Goal: Find specific page/section: Find specific page/section

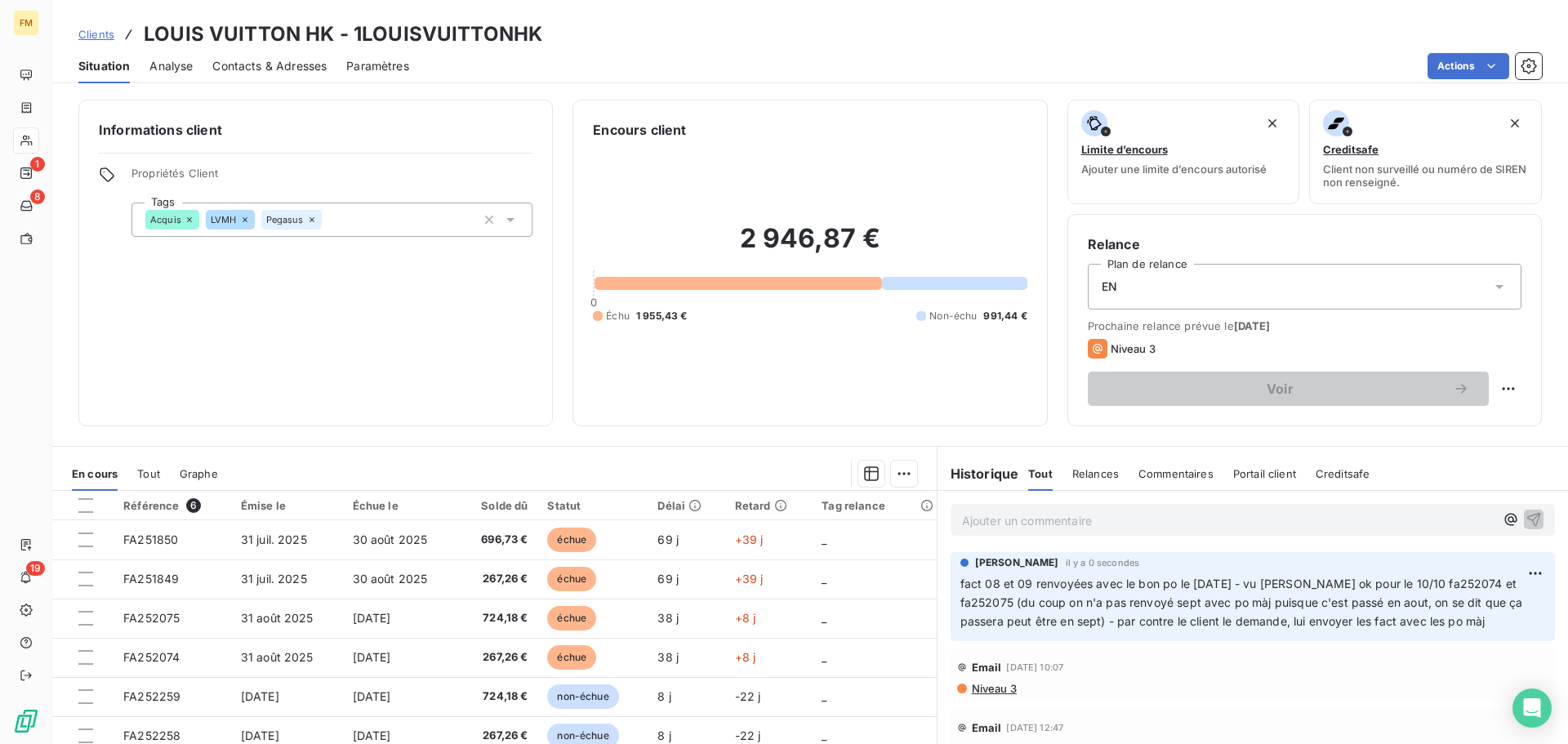
scroll to position [110, 0]
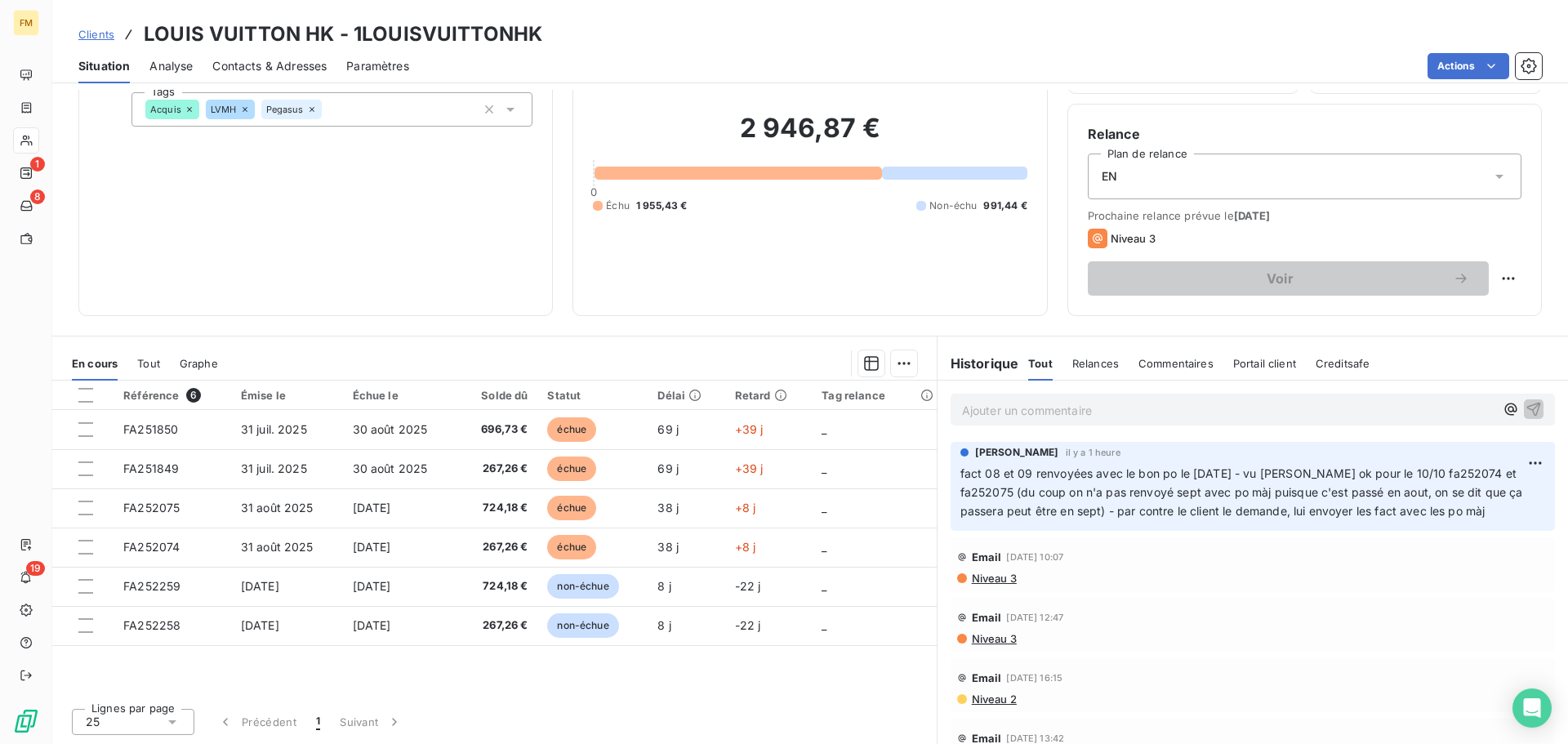
drag, startPoint x: 104, startPoint y: 36, endPoint x: 119, endPoint y: 41, distance: 15.8
click at [104, 36] on span "Clients" at bounding box center [96, 34] width 36 height 13
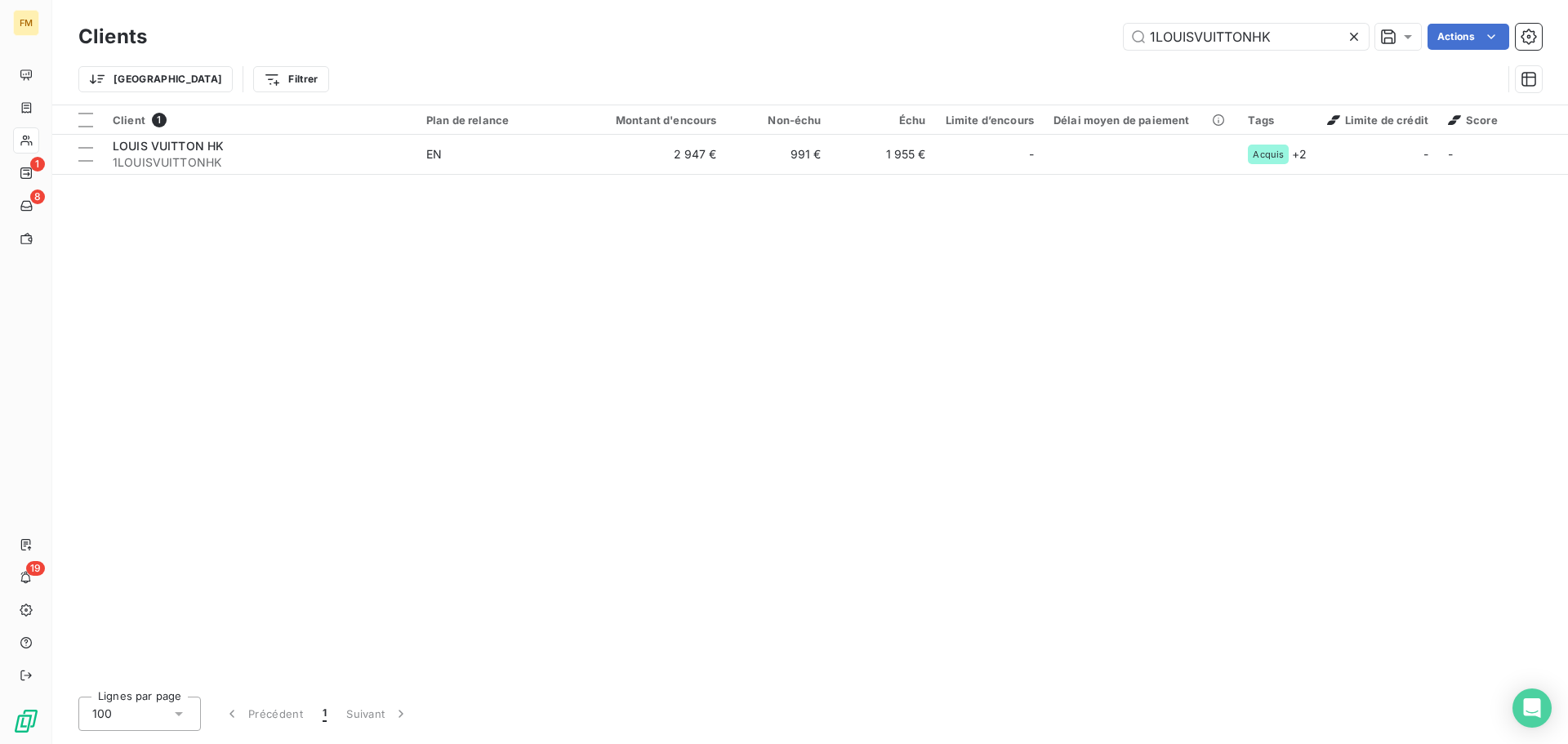
drag, startPoint x: 1280, startPoint y: 29, endPoint x: 917, endPoint y: 30, distance: 363.0
click at [917, 30] on div "1LOUISVUITTONHK Actions" at bounding box center [854, 36] width 1375 height 26
drag, startPoint x: 1260, startPoint y: 35, endPoint x: 821, endPoint y: 43, distance: 439.1
click at [880, 40] on div "epitact Actions" at bounding box center [854, 36] width 1375 height 26
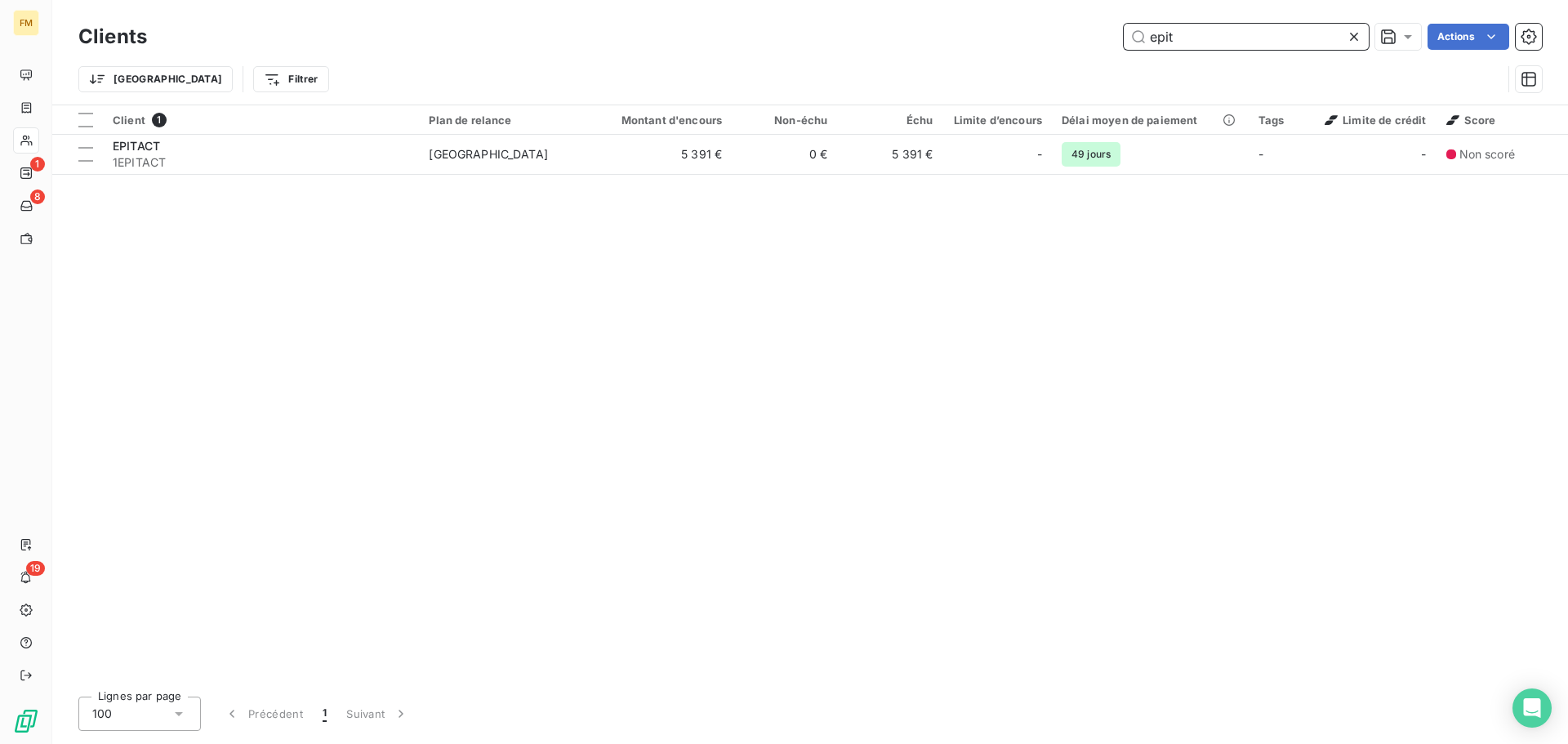
drag, startPoint x: 1174, startPoint y: 32, endPoint x: 809, endPoint y: 32, distance: 365.0
click at [885, 32] on div "epit Actions" at bounding box center [854, 36] width 1375 height 26
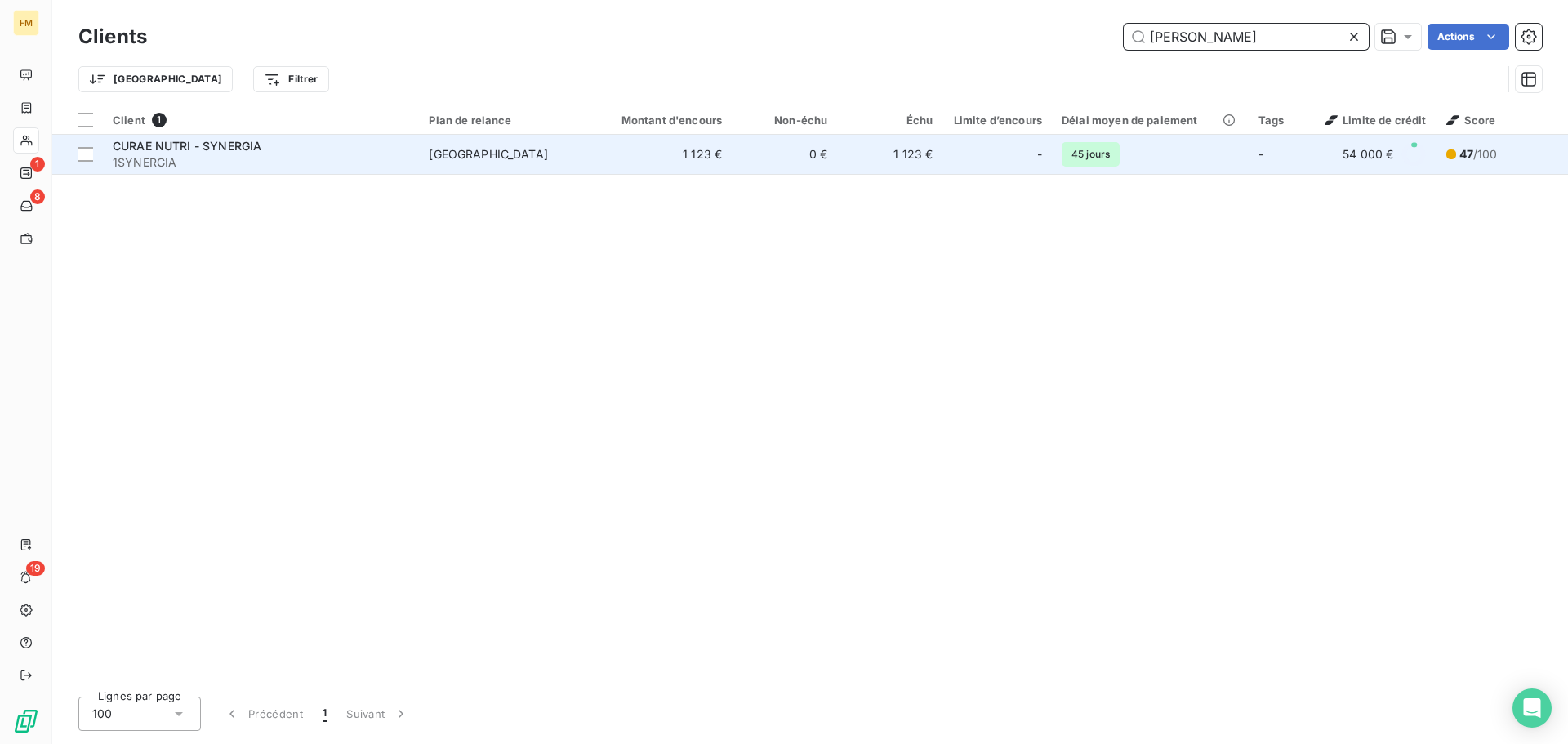
type input "[PERSON_NAME]"
click at [408, 158] on span "1SYNERGIA" at bounding box center [261, 163] width 297 height 17
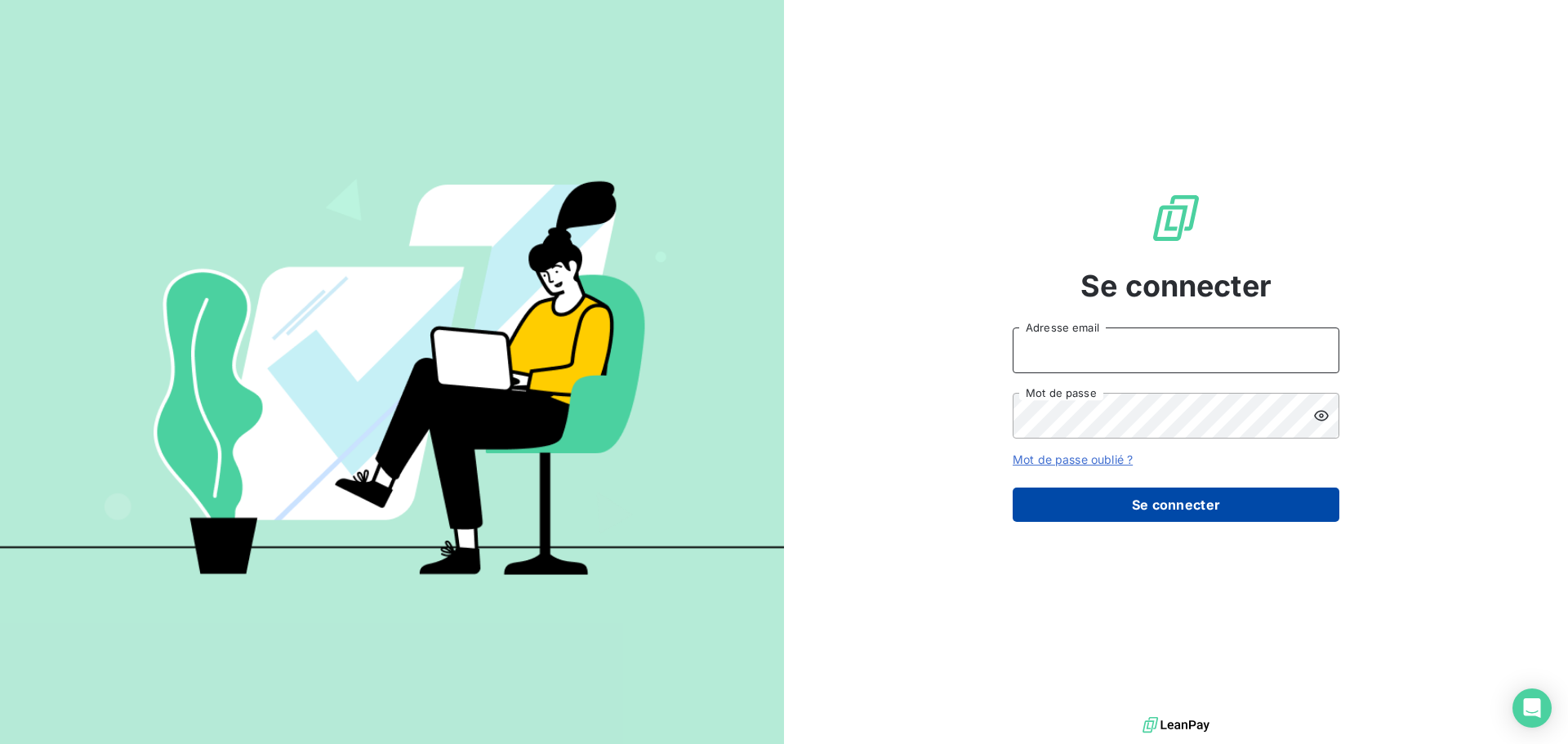
type input "[EMAIL_ADDRESS][DOMAIN_NAME]"
click at [1196, 500] on button "Se connecter" at bounding box center [1176, 504] width 327 height 34
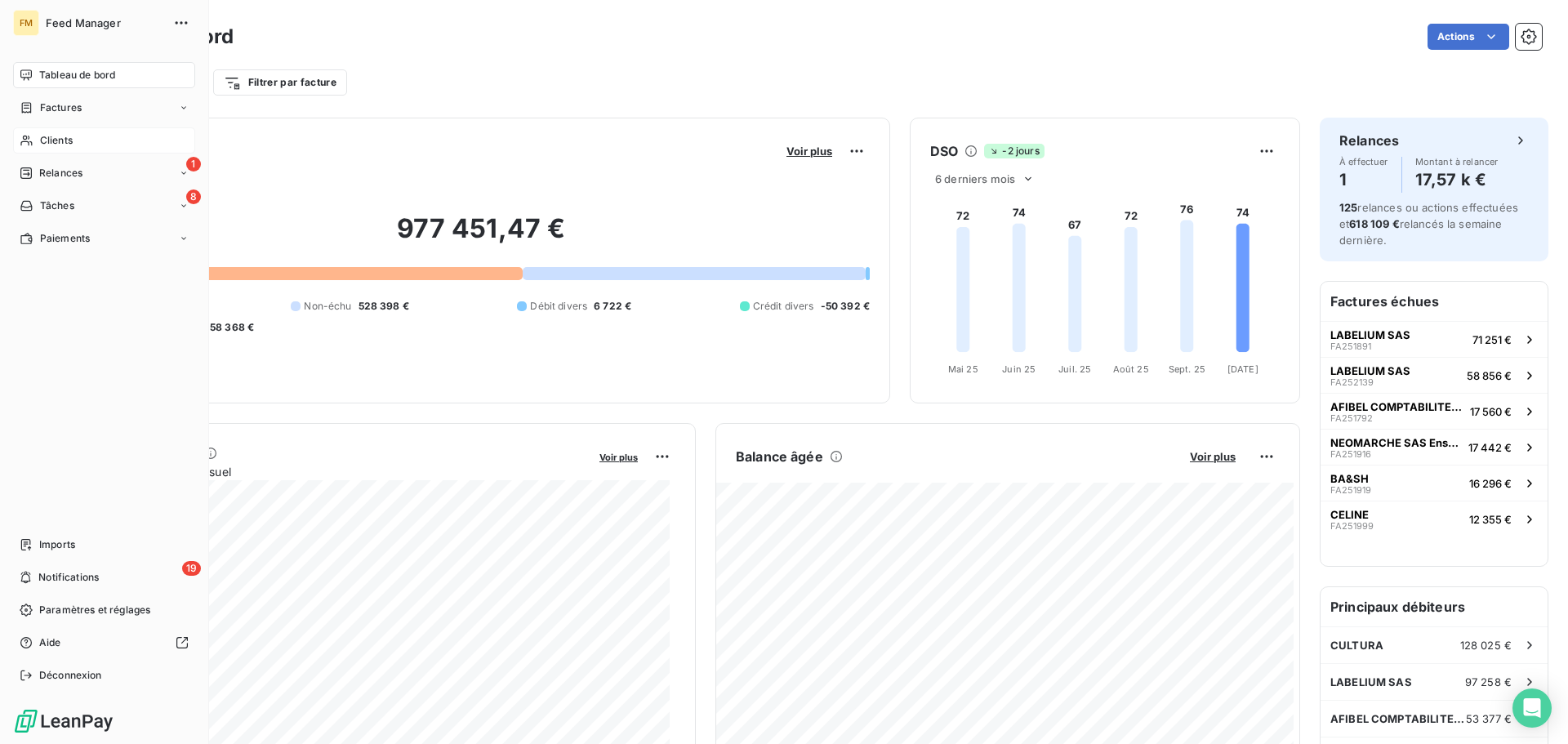
click at [90, 140] on div "Clients" at bounding box center [103, 140] width 182 height 26
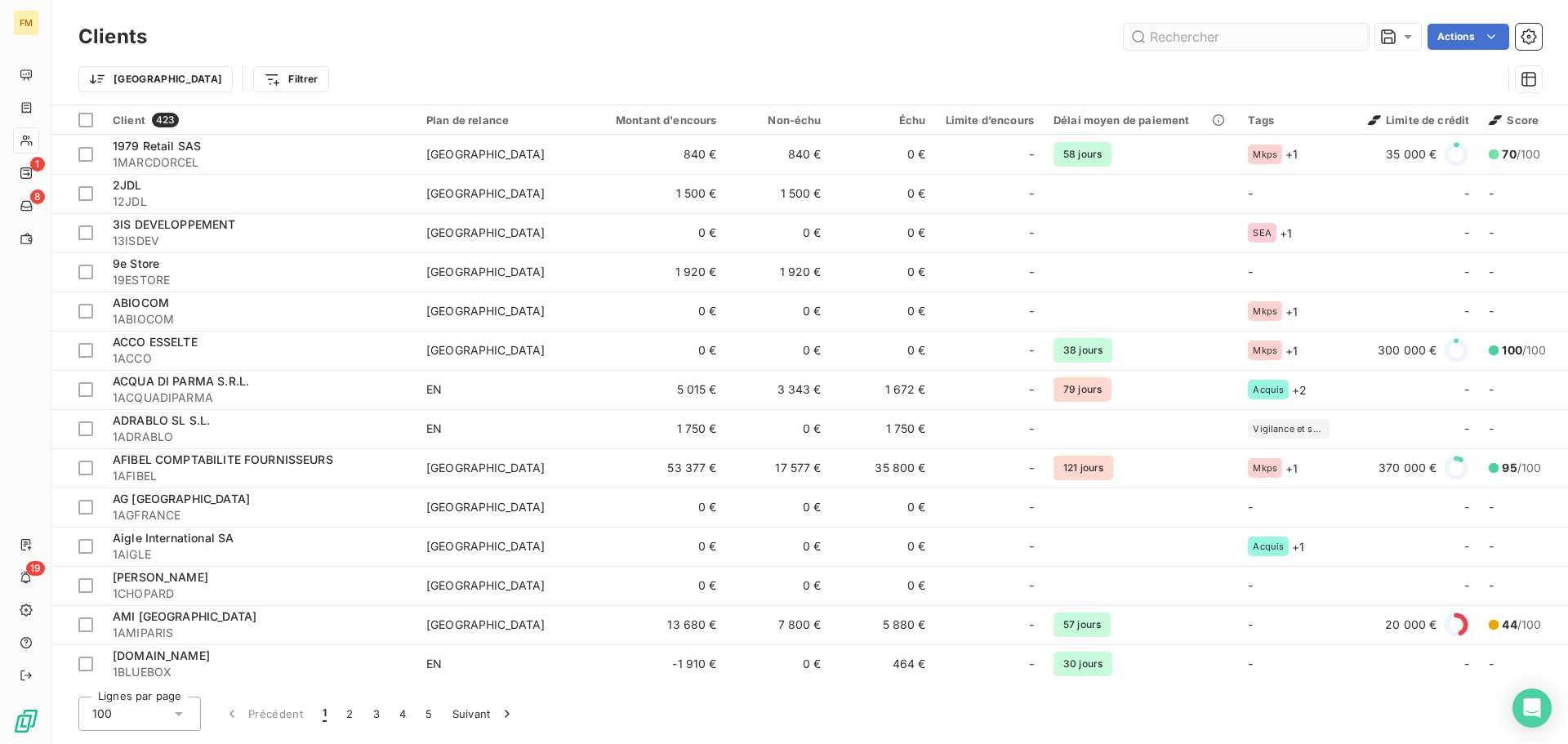
click at [1218, 37] on input "text" at bounding box center [1246, 36] width 245 height 26
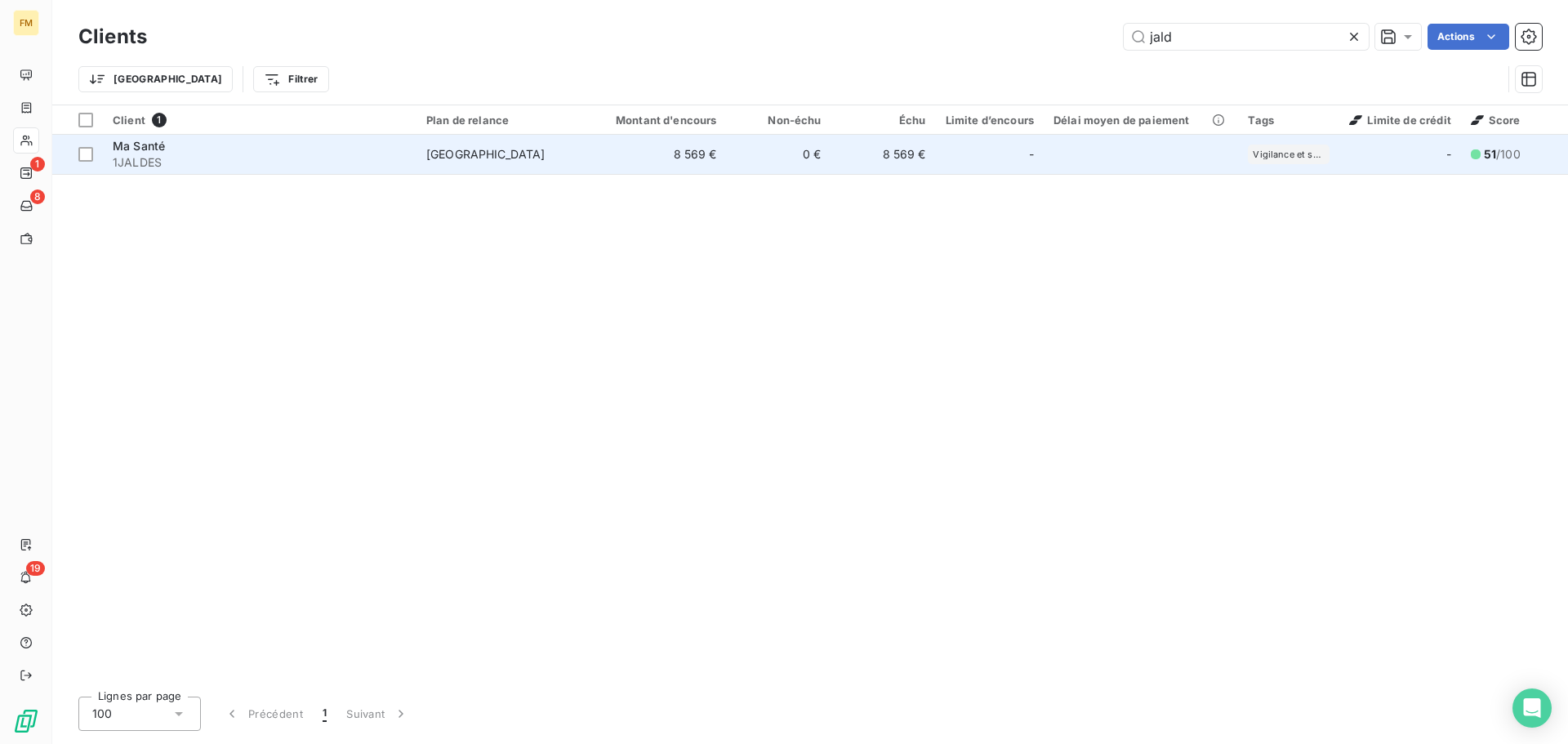
type input "jald"
click at [677, 146] on td "8 569 €" at bounding box center [656, 154] width 140 height 39
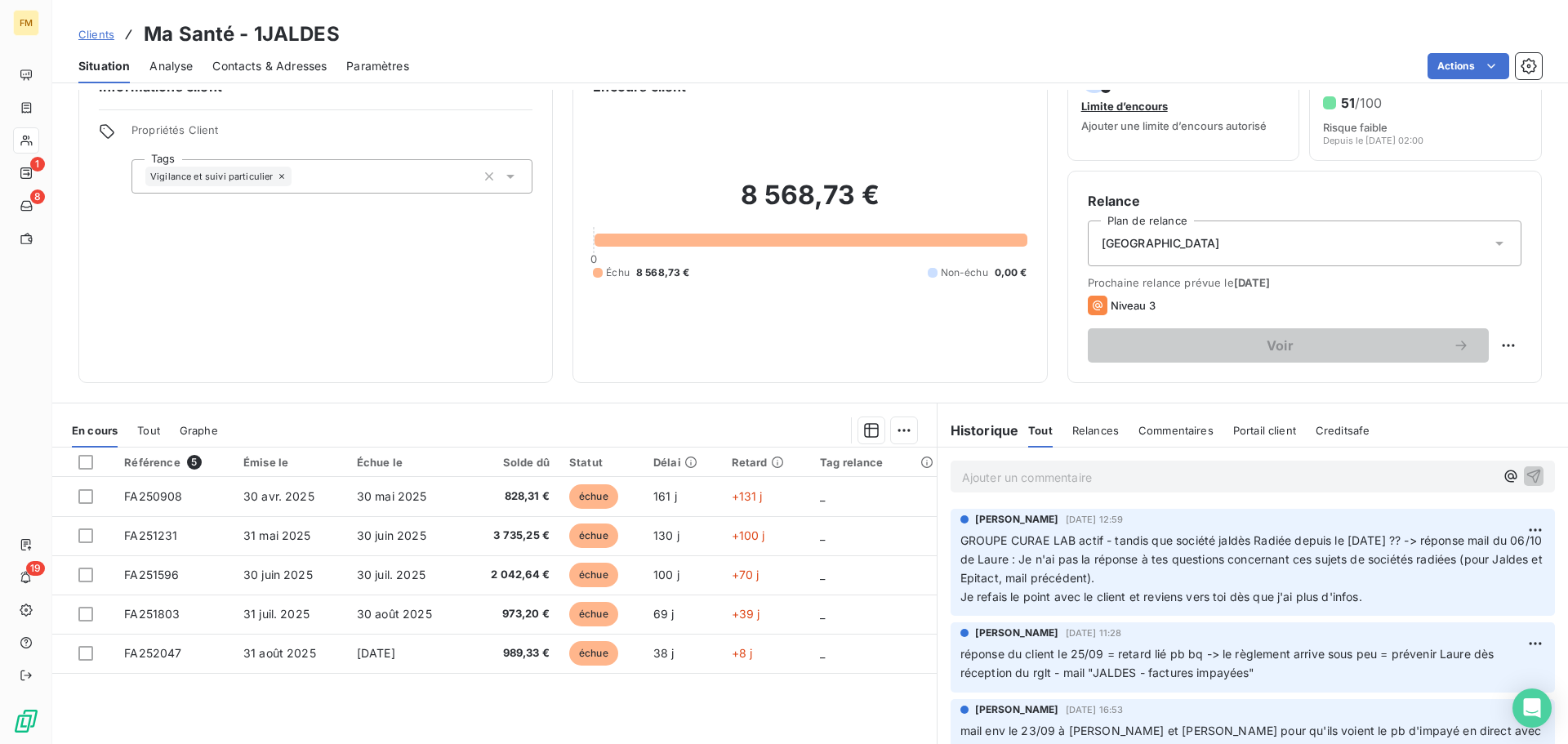
scroll to position [110, 0]
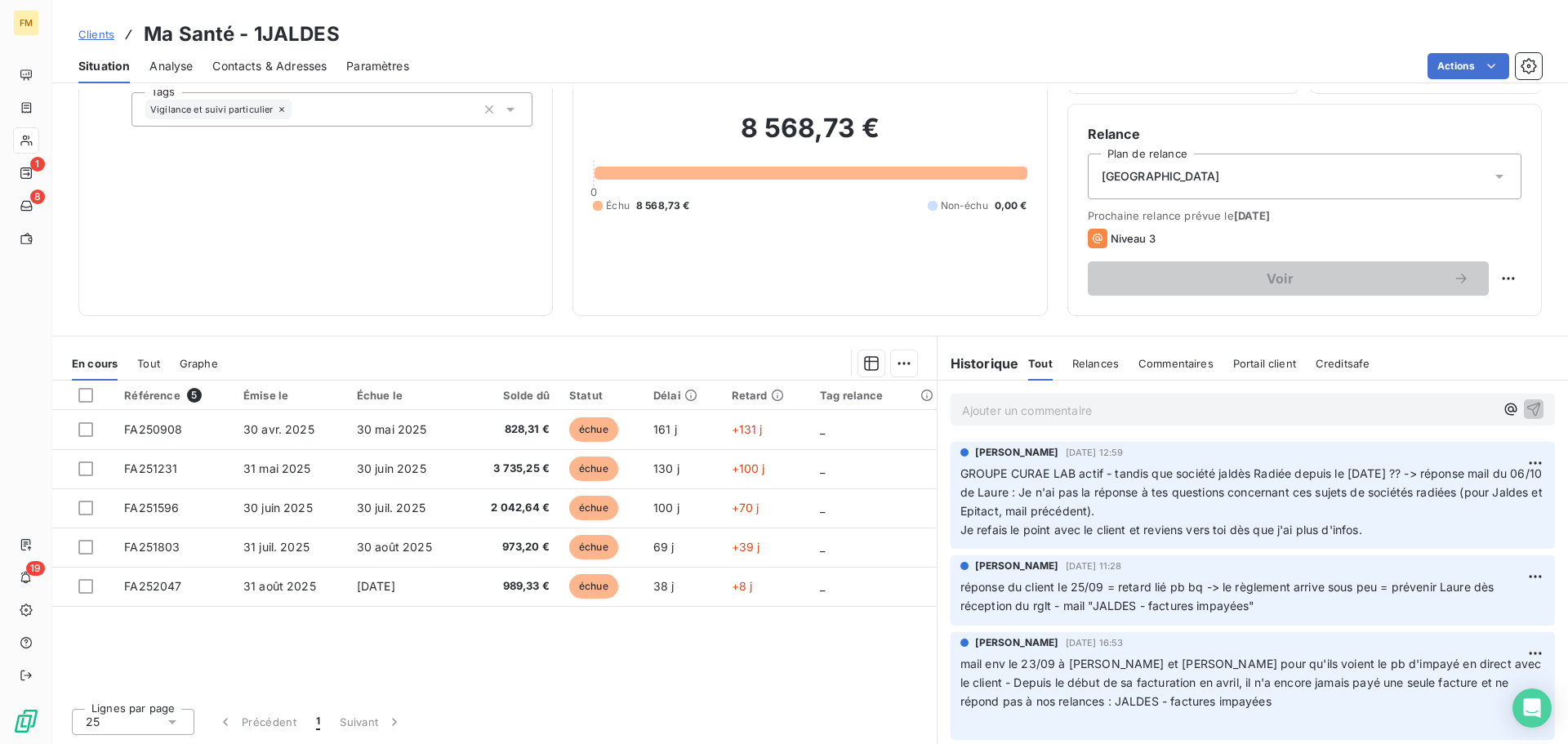
click at [106, 33] on span "Clients" at bounding box center [96, 34] width 36 height 13
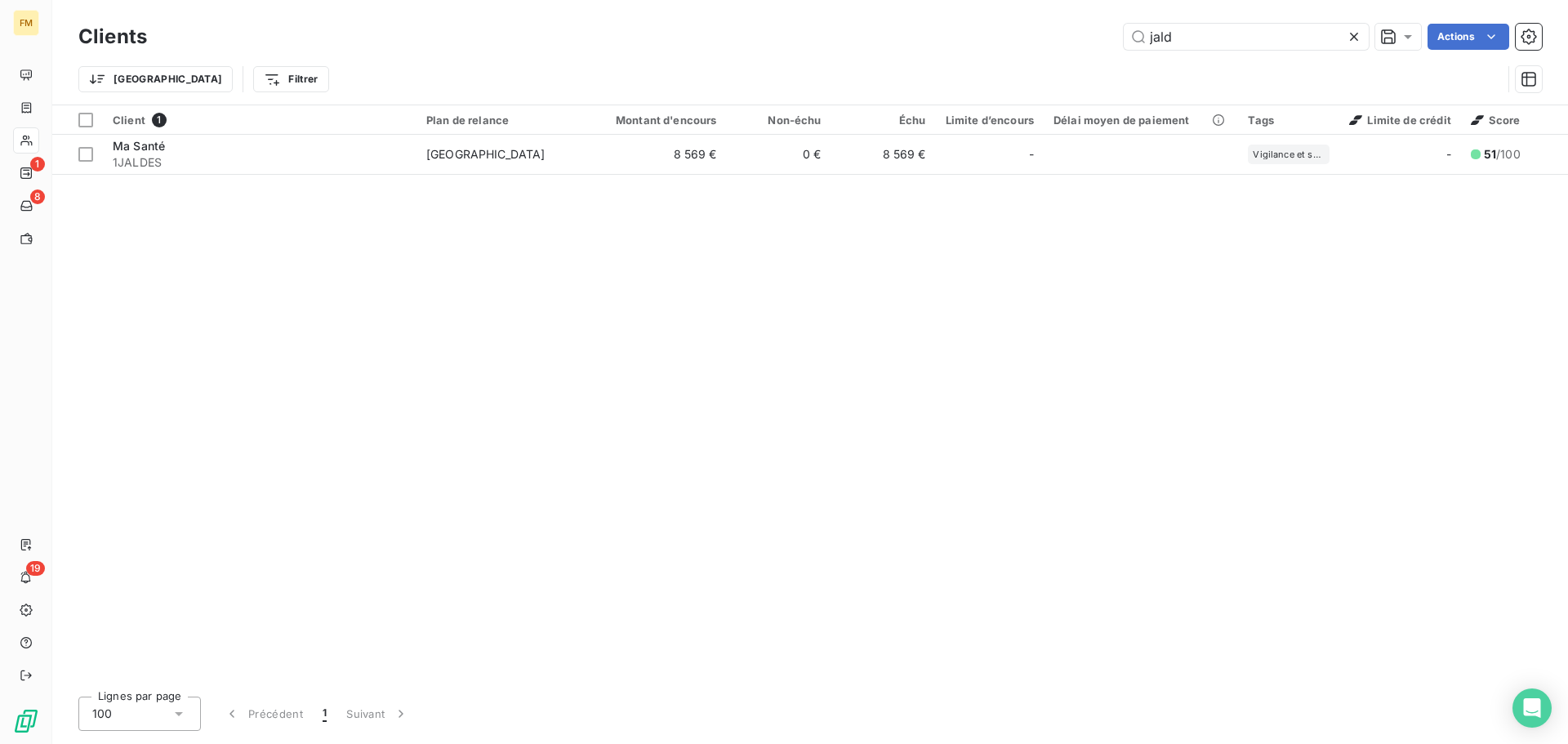
click at [1067, 52] on div "Clients jald Actions" at bounding box center [810, 36] width 1463 height 34
type input "epit"
click at [997, 177] on div "Client 1 Plan de relance Montant d'encours Non-échu Échu Limite d’encours Délai…" at bounding box center [810, 394] width 1515 height 578
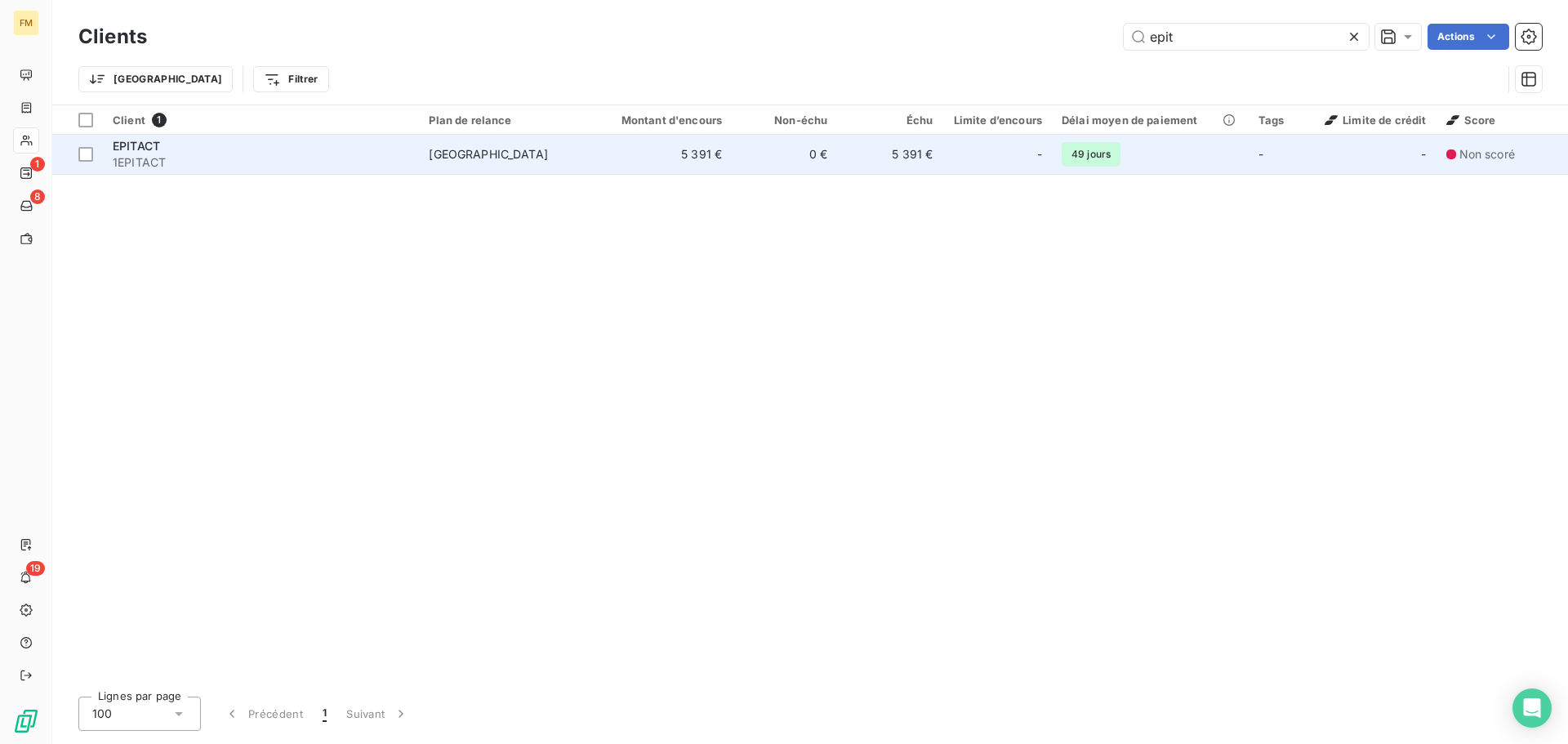
click at [959, 170] on td "-" at bounding box center [997, 154] width 109 height 39
